Goal: Task Accomplishment & Management: Use online tool/utility

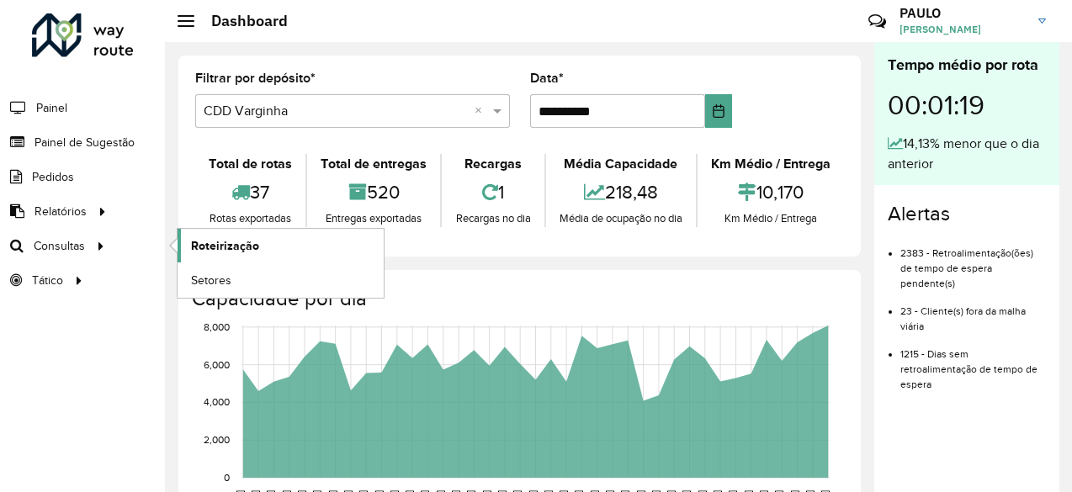
click at [211, 246] on span "Roteirização" at bounding box center [225, 246] width 68 height 18
click at [191, 242] on span "Roteirização" at bounding box center [225, 246] width 68 height 18
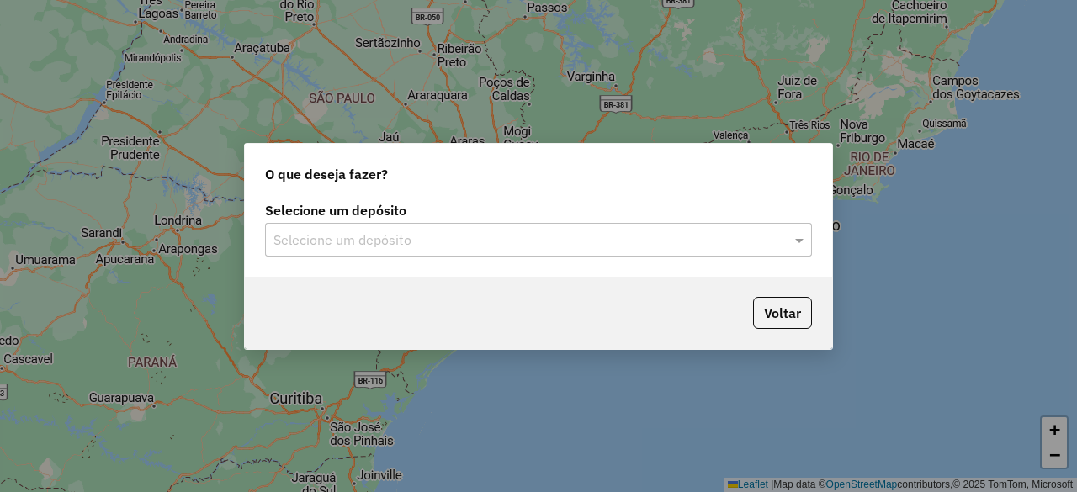
click at [476, 234] on input "text" at bounding box center [522, 241] width 497 height 20
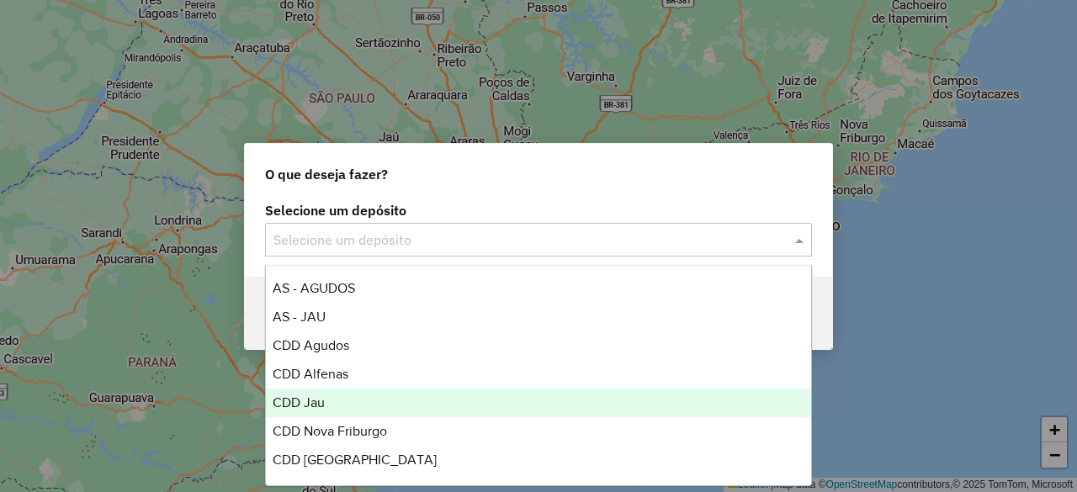
click at [334, 402] on div "CDD Jau" at bounding box center [538, 403] width 545 height 29
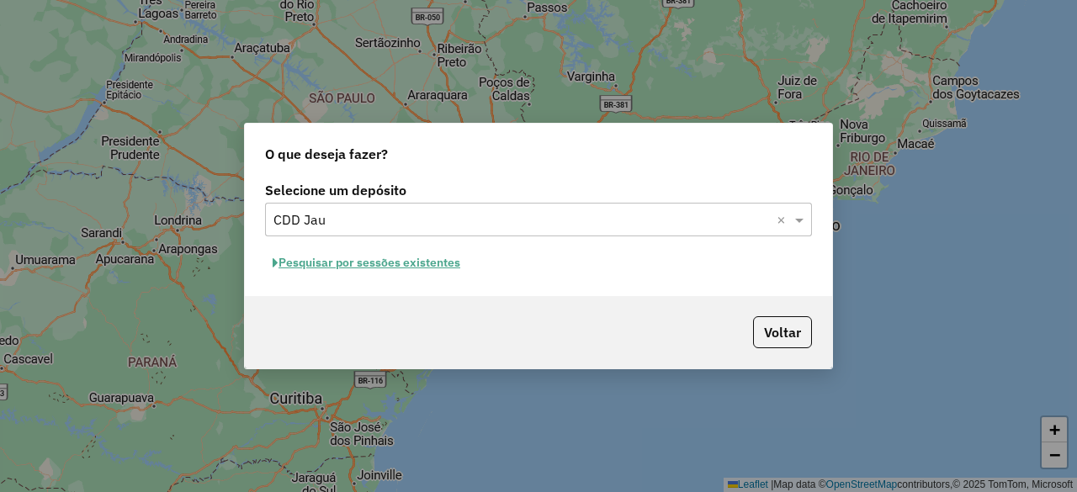
click at [401, 266] on button "Pesquisar por sessões existentes" at bounding box center [366, 263] width 203 height 26
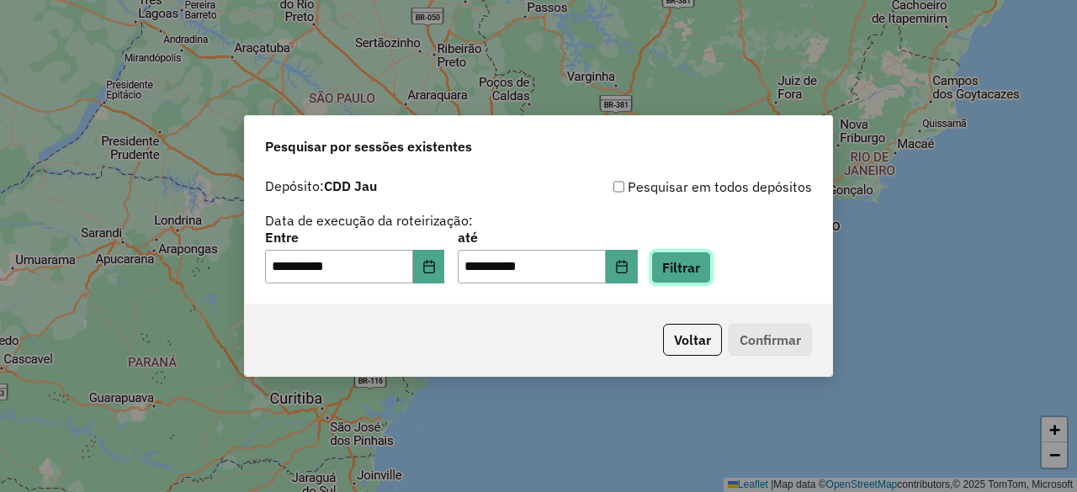
click at [689, 274] on button "Filtrar" at bounding box center [681, 268] width 60 height 32
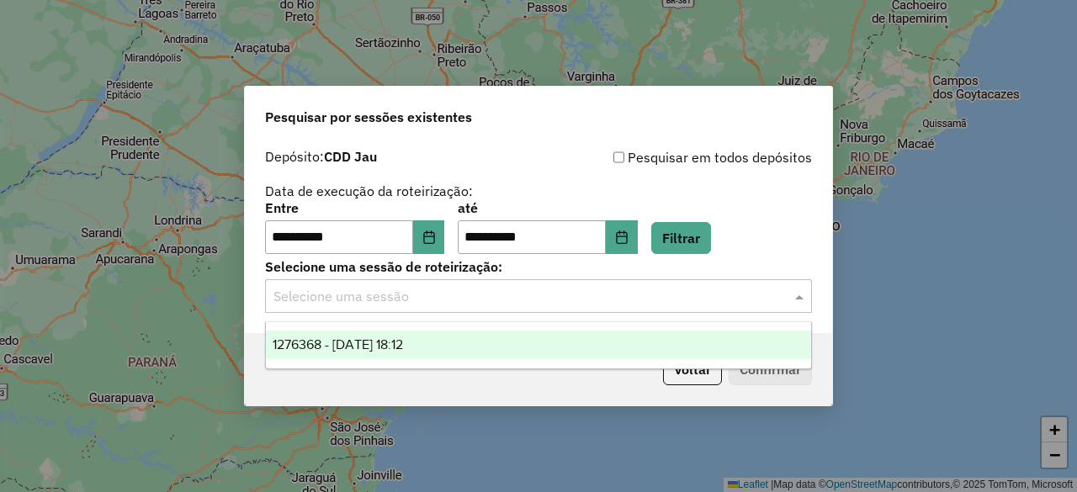
click at [610, 306] on input "text" at bounding box center [522, 297] width 497 height 20
click at [518, 335] on div "1276368 - [DATE] 18:12" at bounding box center [538, 345] width 545 height 29
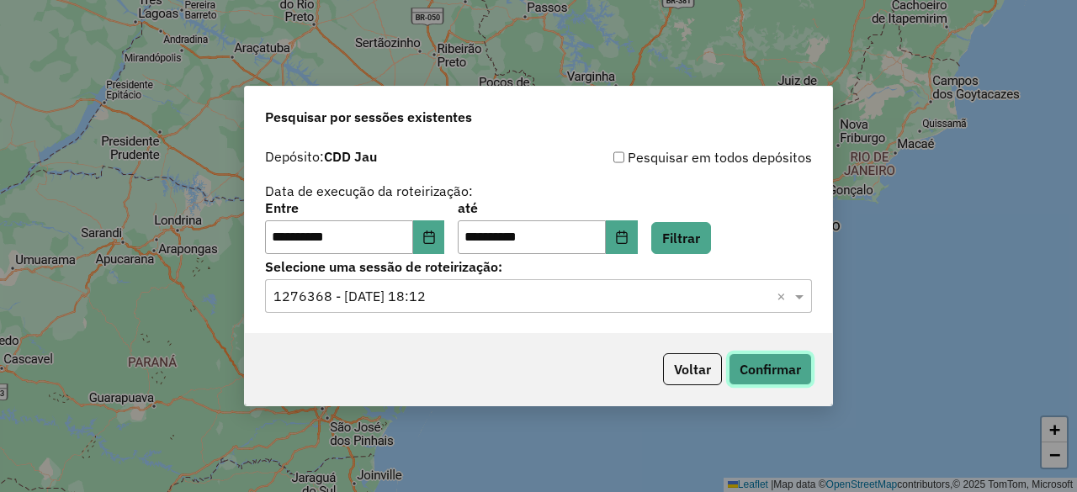
click at [770, 375] on button "Confirmar" at bounding box center [770, 370] width 83 height 32
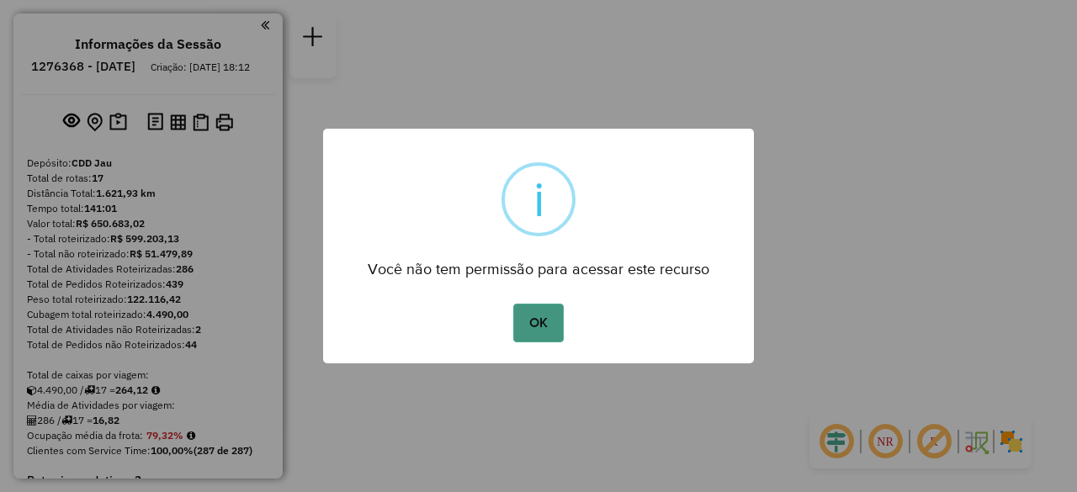
click at [557, 327] on button "OK" at bounding box center [538, 323] width 50 height 39
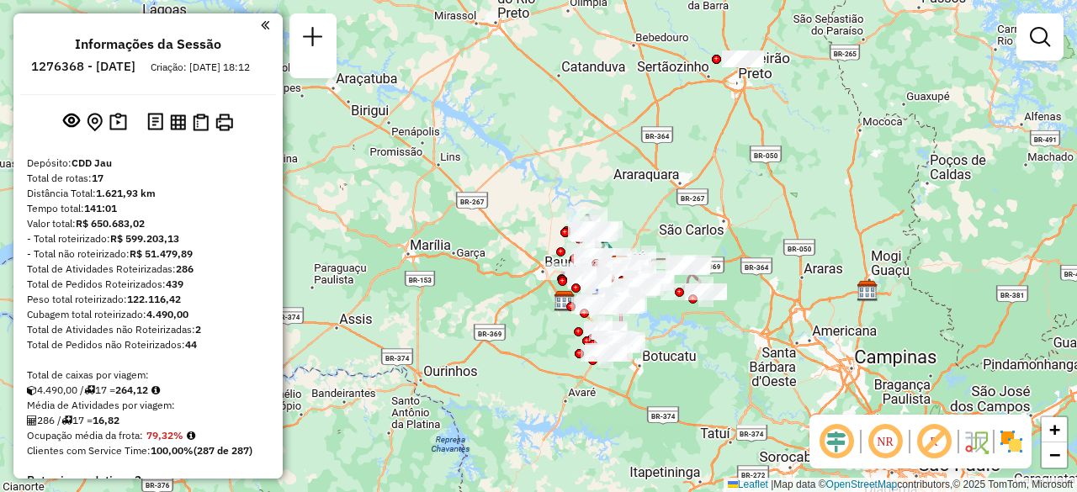
click at [672, 366] on div "Janela de atendimento Grade de atendimento Capacidade Transportadoras Veículos …" at bounding box center [538, 246] width 1077 height 492
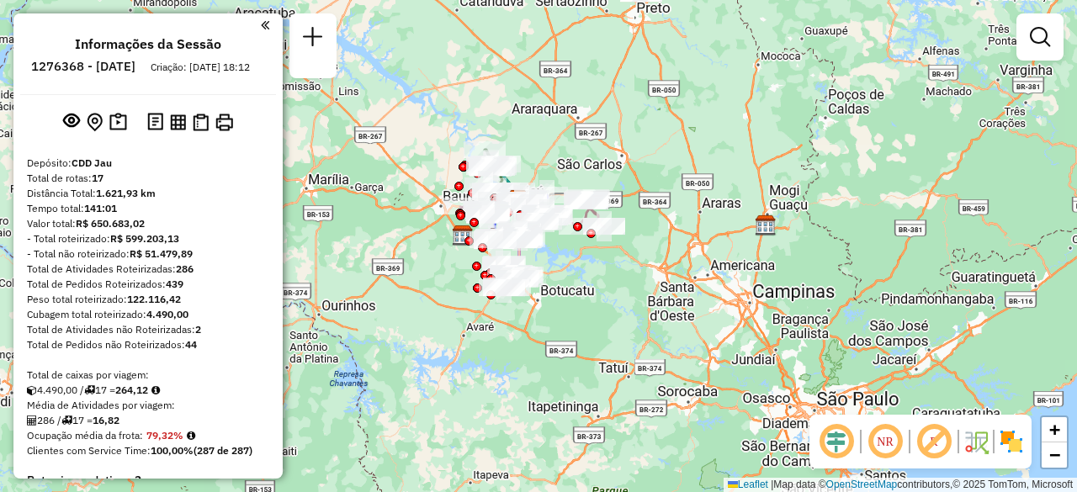
drag, startPoint x: 709, startPoint y: 366, endPoint x: 607, endPoint y: 300, distance: 121.2
click at [607, 300] on div "Janela de atendimento Grade de atendimento Capacidade Transportadoras Veículos …" at bounding box center [538, 246] width 1077 height 492
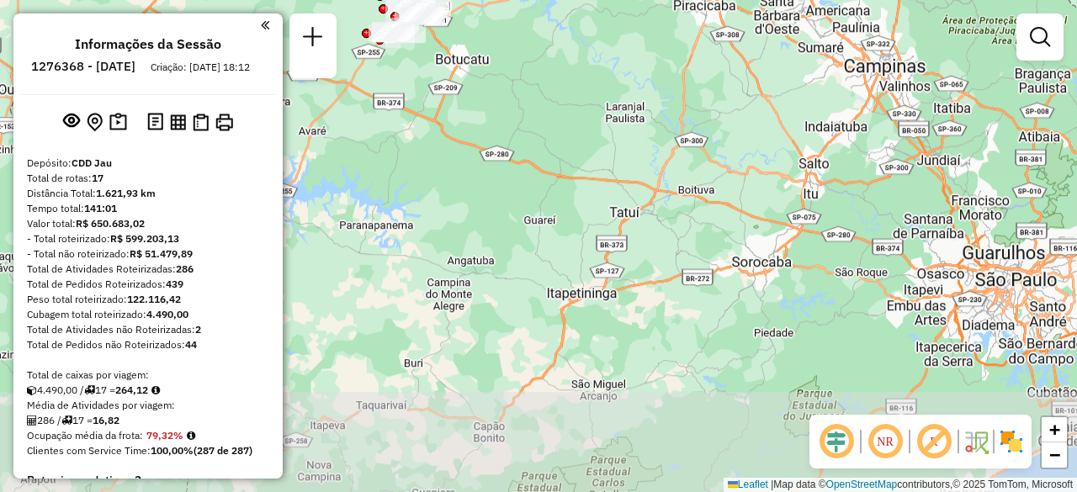
drag, startPoint x: 566, startPoint y: 353, endPoint x: 537, endPoint y: 106, distance: 248.3
click at [537, 106] on div "Janela de atendimento Grade de atendimento Capacidade Transportadoras Veículos …" at bounding box center [538, 246] width 1077 height 492
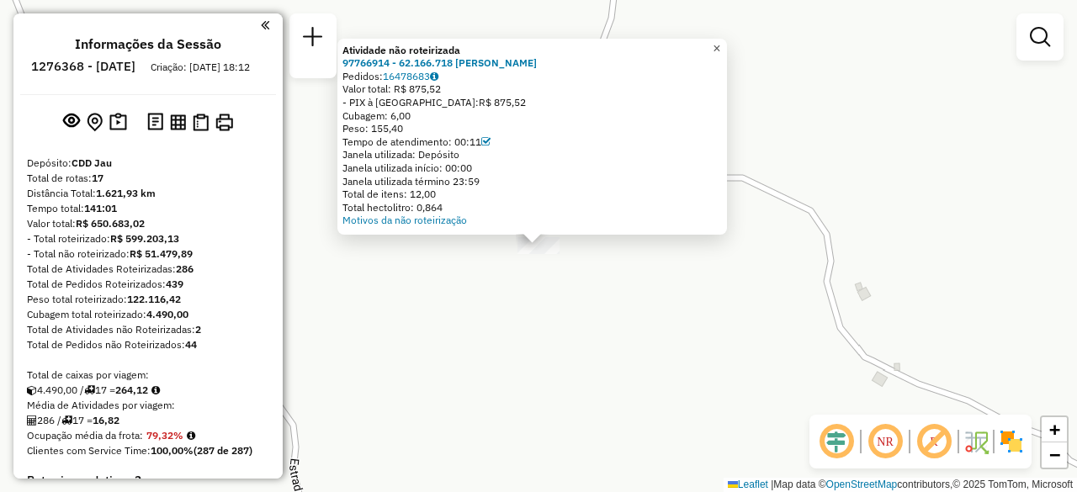
click at [720, 41] on span "×" at bounding box center [717, 48] width 8 height 14
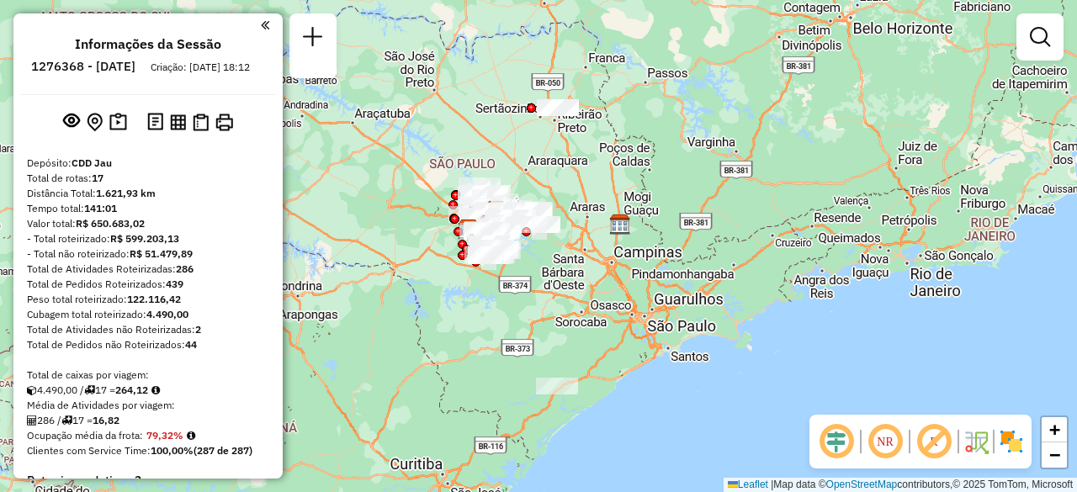
drag, startPoint x: 621, startPoint y: 274, endPoint x: 565, endPoint y: 311, distance: 67.9
click at [565, 311] on div "Janela de atendimento Grade de atendimento Capacidade Transportadoras Veículos …" at bounding box center [538, 246] width 1077 height 492
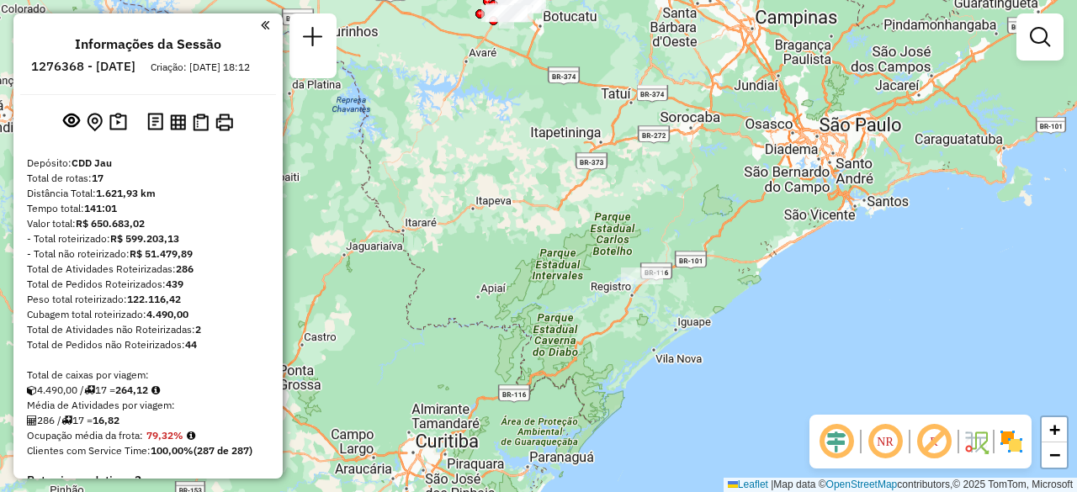
drag, startPoint x: 571, startPoint y: 379, endPoint x: 645, endPoint y: 225, distance: 170.9
click at [645, 225] on div "Janela de atendimento Grade de atendimento Capacidade Transportadoras Veículos …" at bounding box center [538, 246] width 1077 height 492
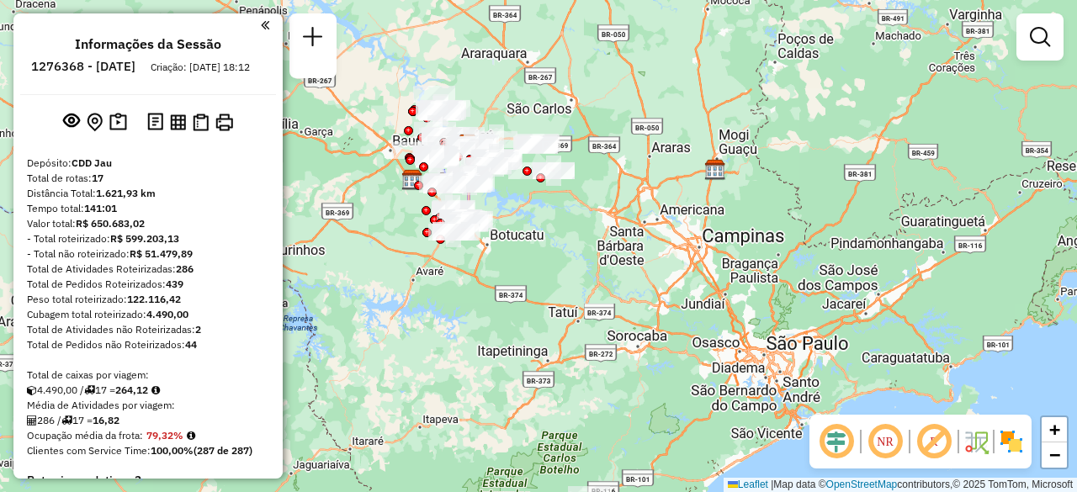
drag, startPoint x: 645, startPoint y: 225, endPoint x: 592, endPoint y: 444, distance: 225.2
click at [592, 444] on div "Janela de atendimento Grade de atendimento Capacidade Transportadoras Veículos …" at bounding box center [538, 246] width 1077 height 492
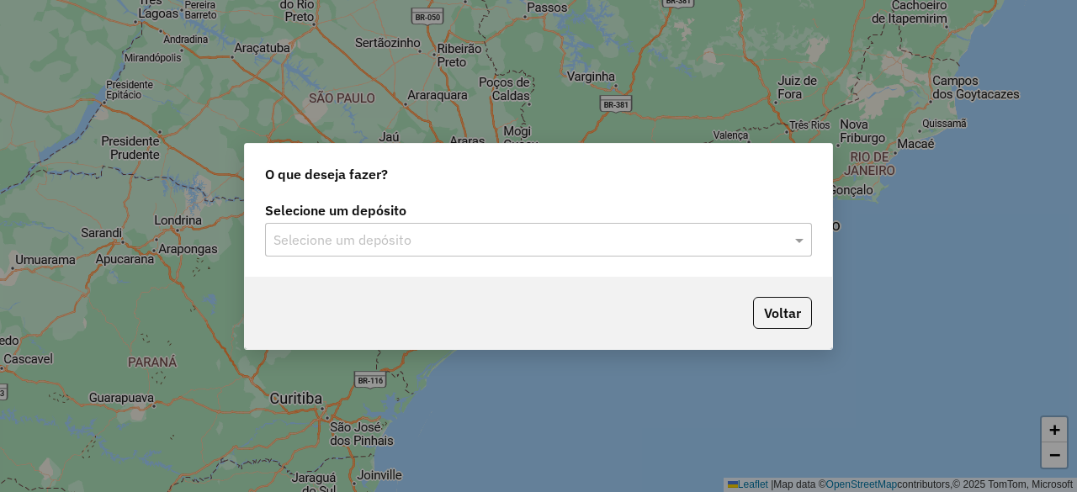
click at [589, 240] on input "text" at bounding box center [522, 241] width 497 height 20
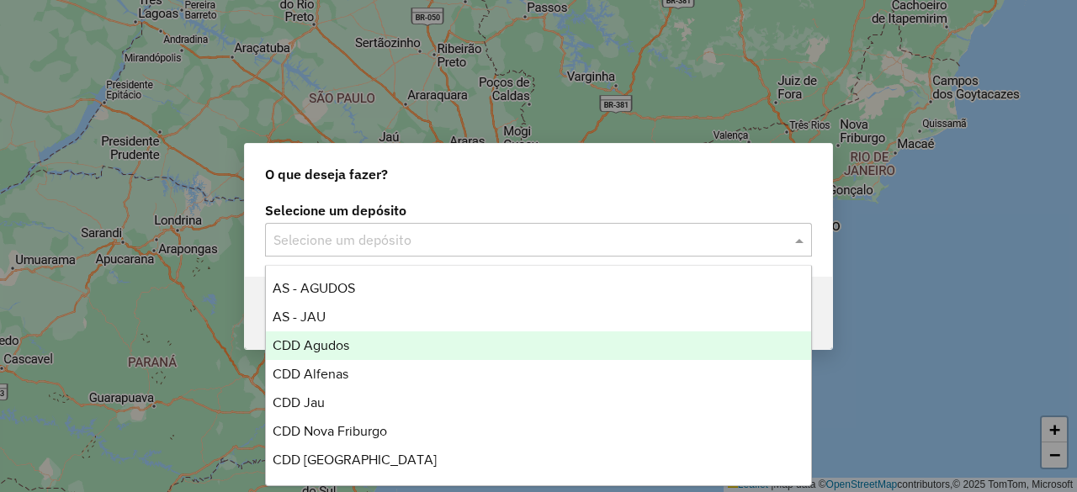
click at [417, 346] on div "CDD Agudos" at bounding box center [538, 346] width 545 height 29
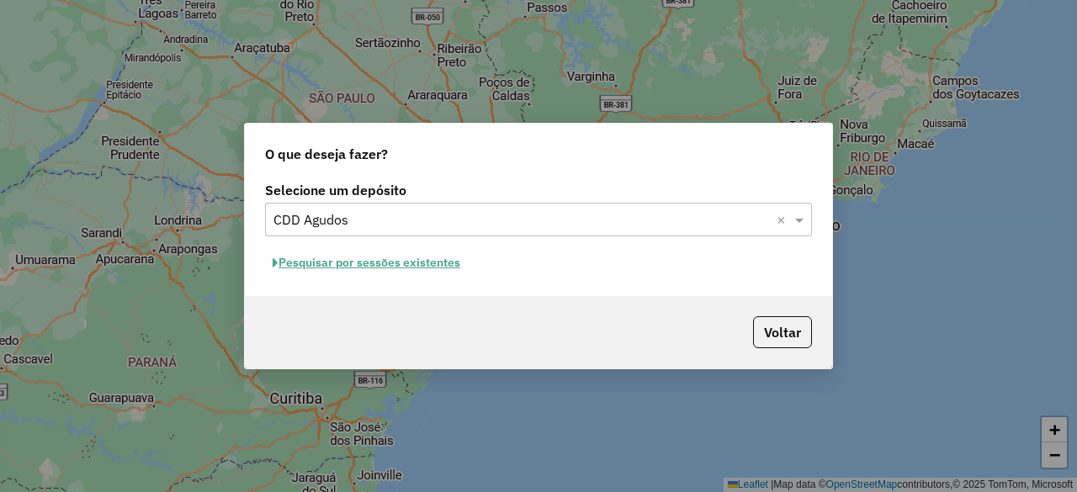
click at [328, 266] on button "Pesquisar por sessões existentes" at bounding box center [366, 263] width 203 height 26
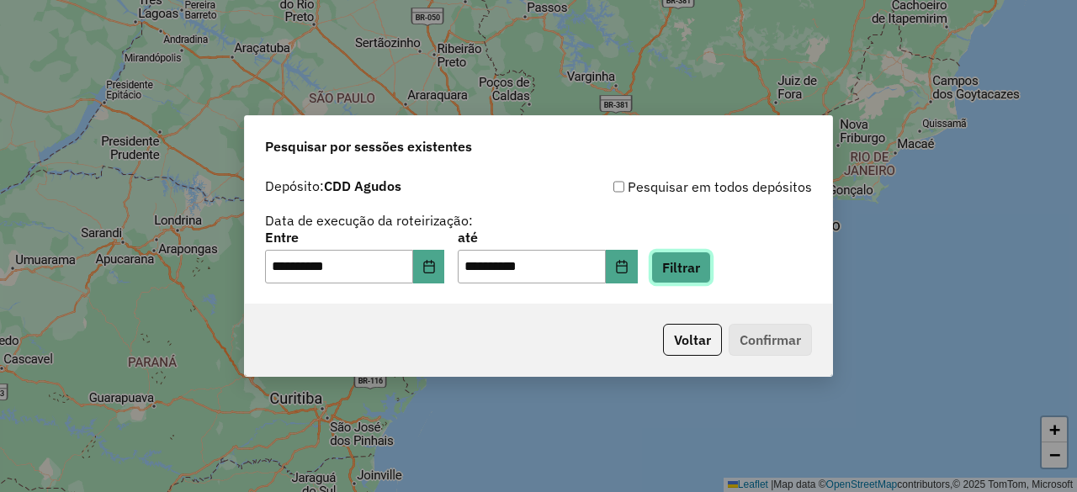
click at [700, 269] on button "Filtrar" at bounding box center [681, 268] width 60 height 32
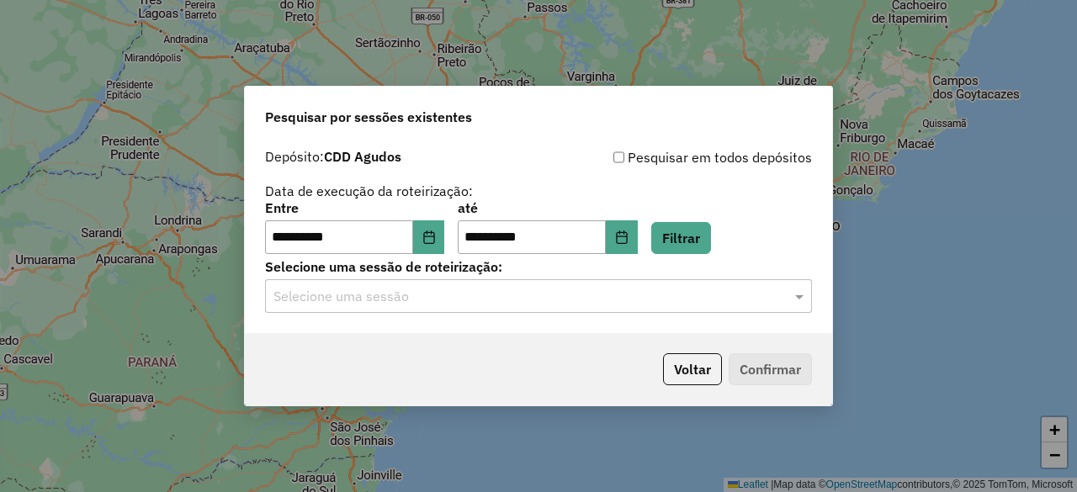
click at [582, 301] on input "text" at bounding box center [522, 297] width 497 height 20
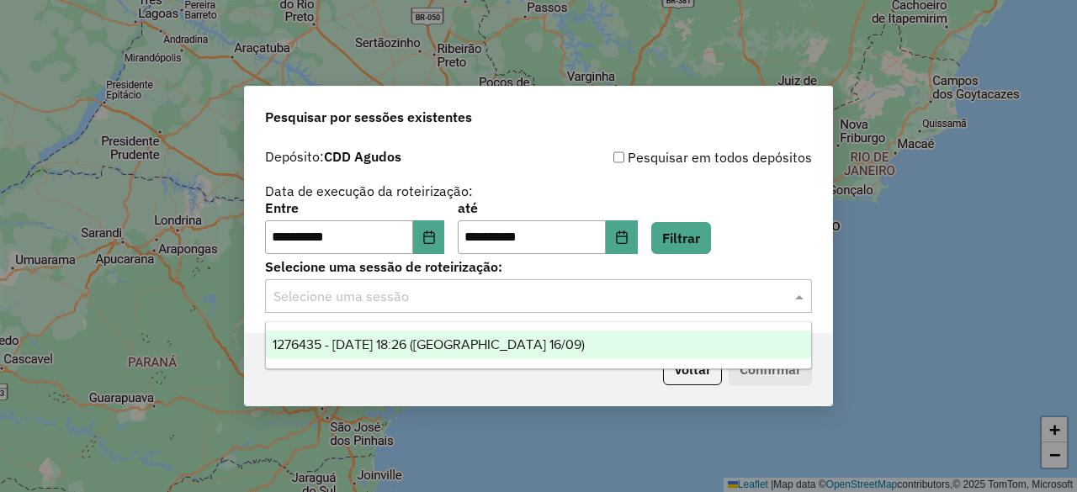
click at [502, 348] on span "1276435 - 16/09/2025 18:26 (Agudos 16/09)" at bounding box center [429, 345] width 312 height 14
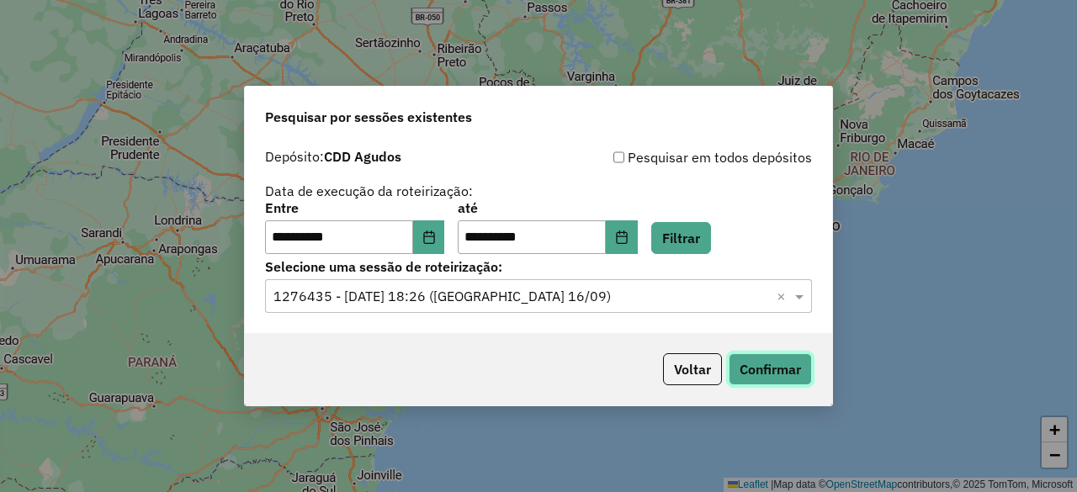
click at [761, 368] on button "Confirmar" at bounding box center [770, 370] width 83 height 32
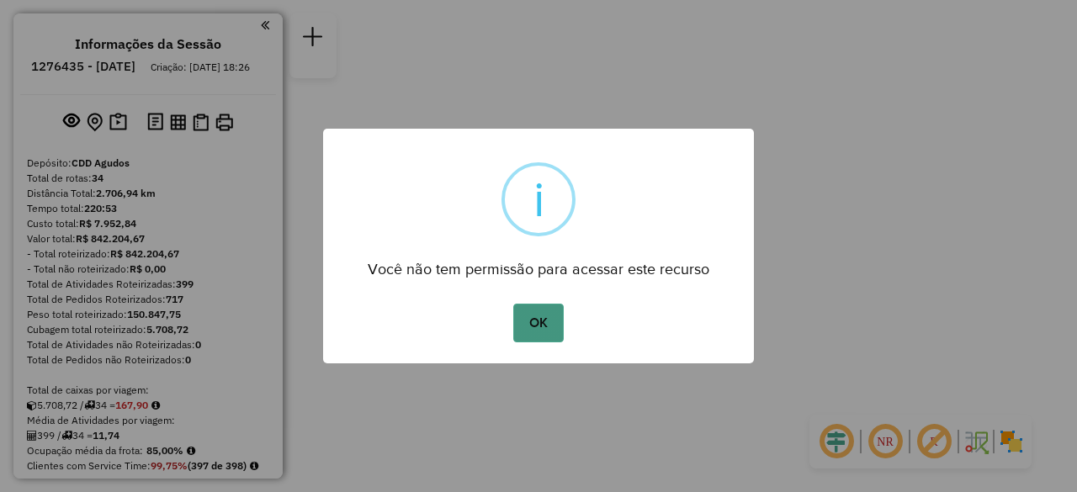
click at [558, 322] on button "OK" at bounding box center [538, 323] width 50 height 39
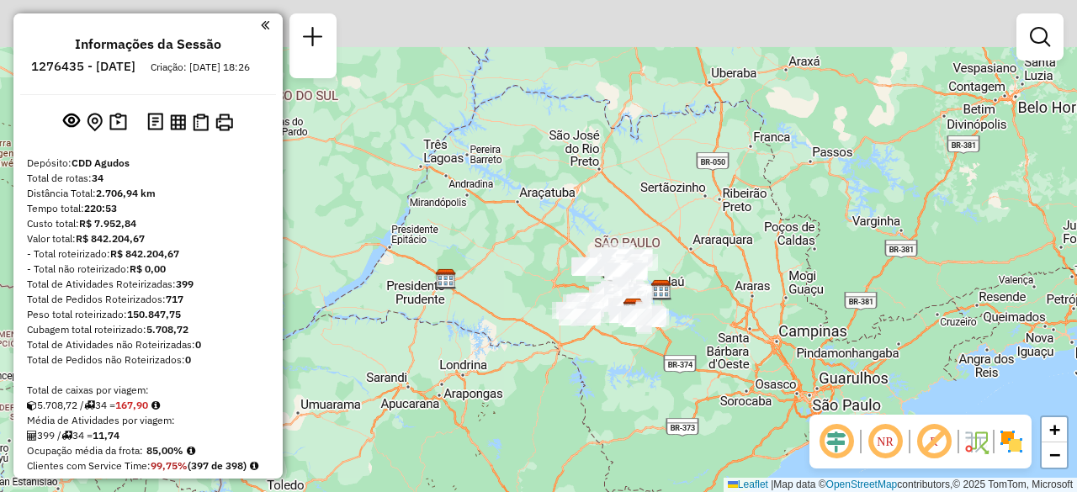
drag, startPoint x: 774, startPoint y: 237, endPoint x: 700, endPoint y: 312, distance: 105.9
click at [700, 312] on div "Janela de atendimento Grade de atendimento Capacidade Transportadoras Veículos …" at bounding box center [538, 246] width 1077 height 492
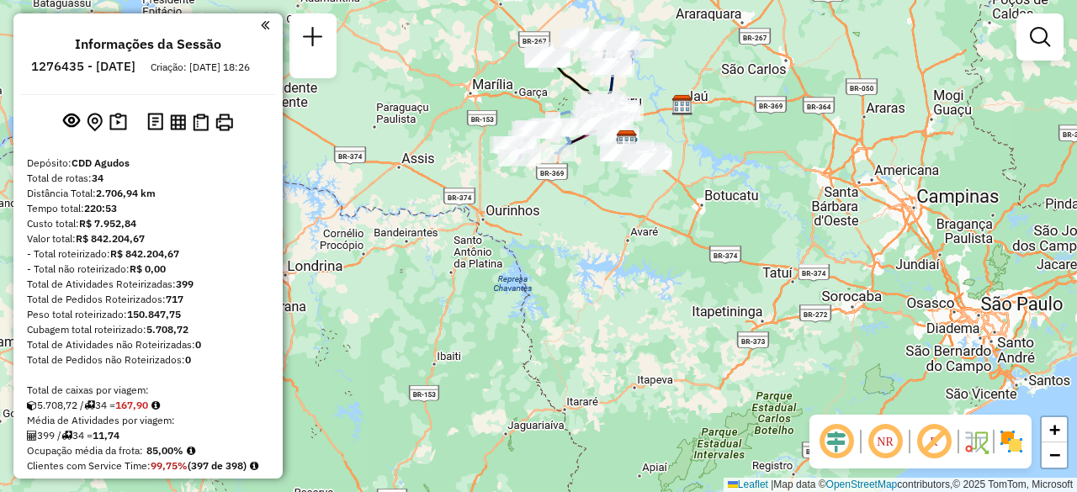
drag, startPoint x: 687, startPoint y: 305, endPoint x: 672, endPoint y: 260, distance: 47.1
click at [672, 260] on div "Janela de atendimento Grade de atendimento Capacidade Transportadoras Veículos …" at bounding box center [538, 246] width 1077 height 492
